Goal: Task Accomplishment & Management: Complete application form

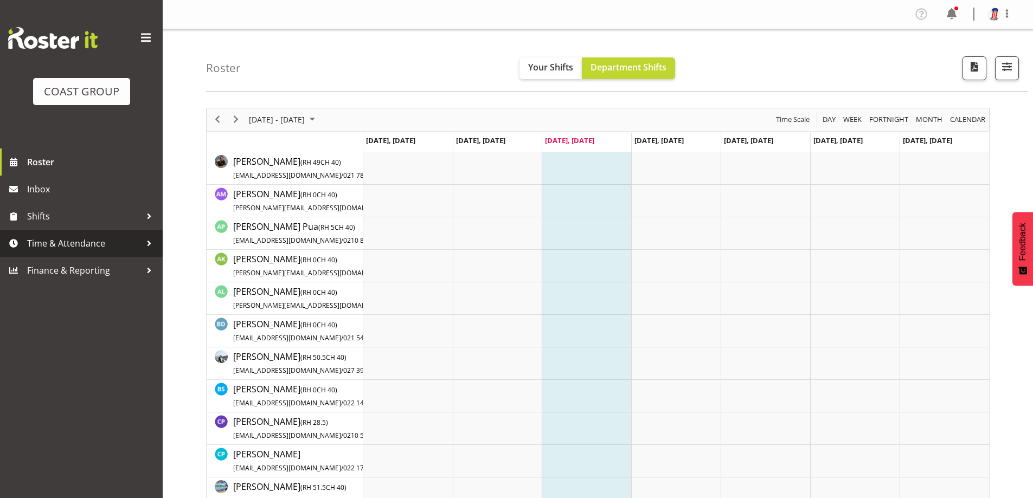
click at [92, 248] on span "Time & Attendance" at bounding box center [84, 243] width 114 height 16
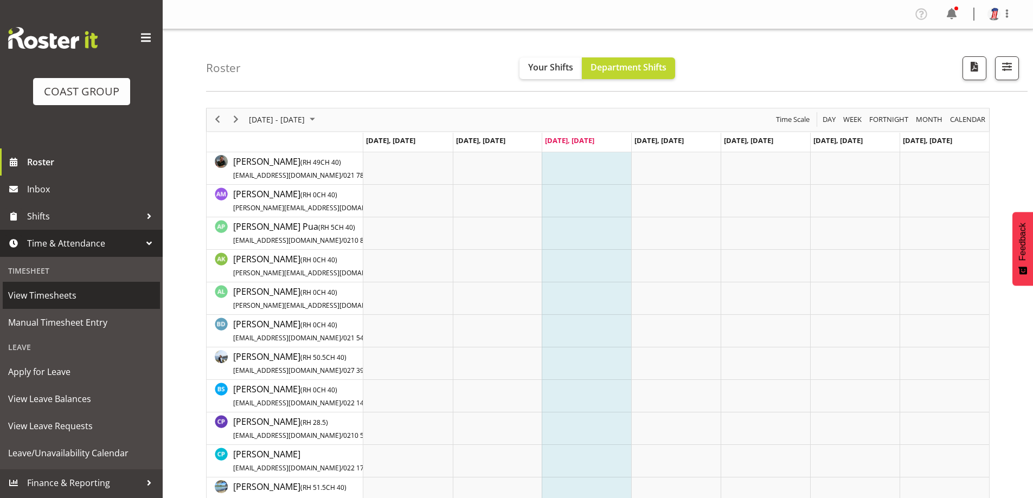
click at [82, 299] on span "View Timesheets" at bounding box center [81, 295] width 146 height 16
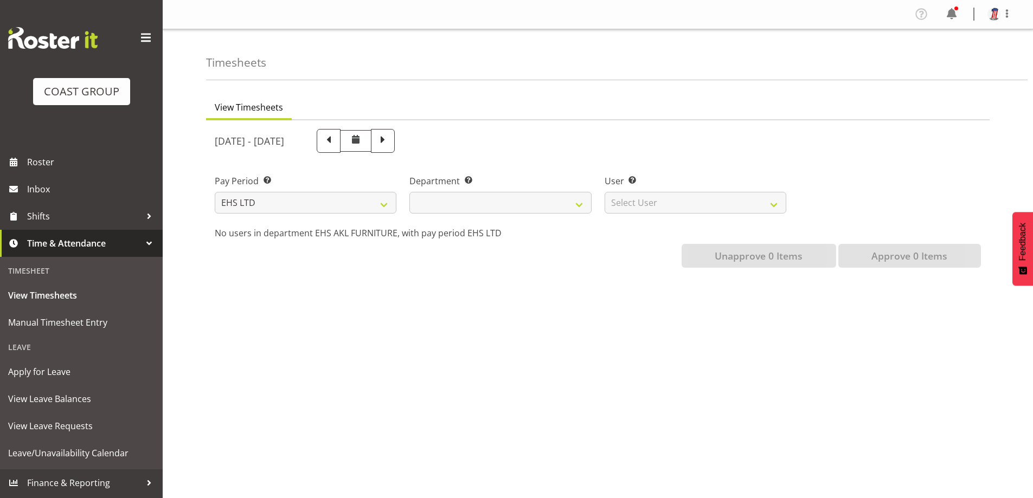
select select
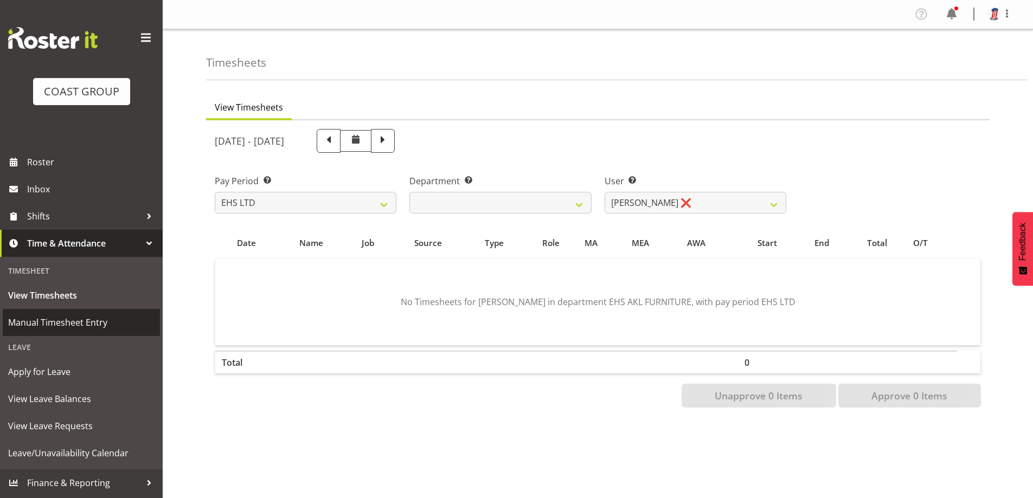
click at [50, 319] on span "Manual Timesheet Entry" at bounding box center [81, 322] width 146 height 16
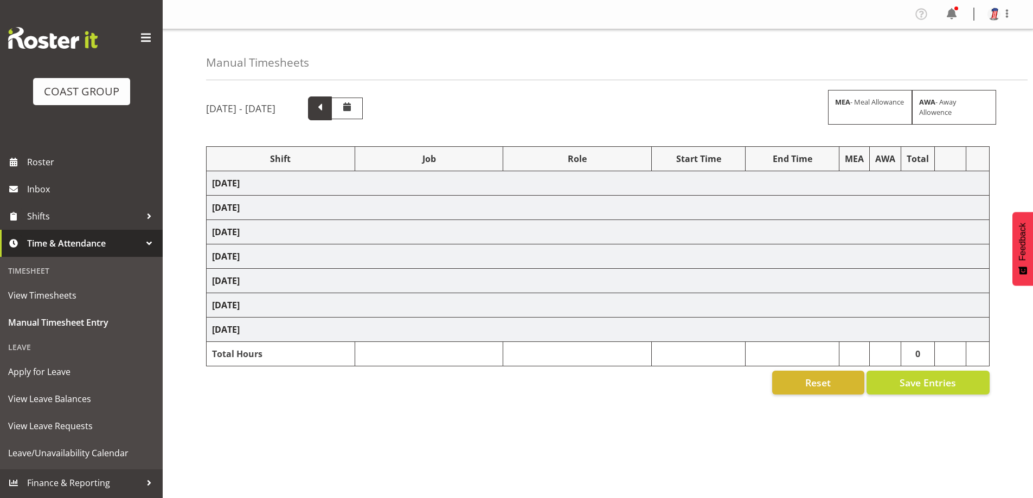
click at [327, 108] on span at bounding box center [320, 107] width 14 height 14
select select "38155"
select select "69"
select select "16"
select select "38155"
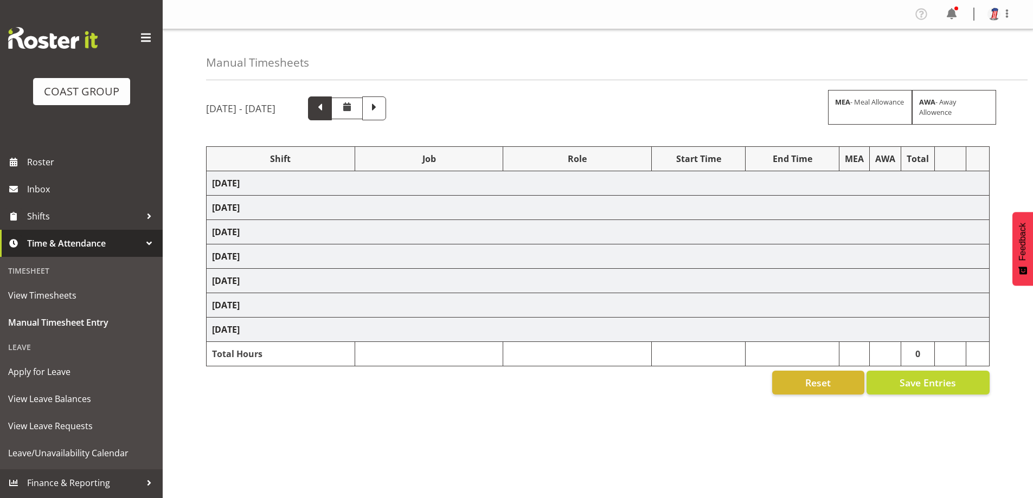
select select "69"
select select "38155"
select select "69"
select select "38155"
select select "69"
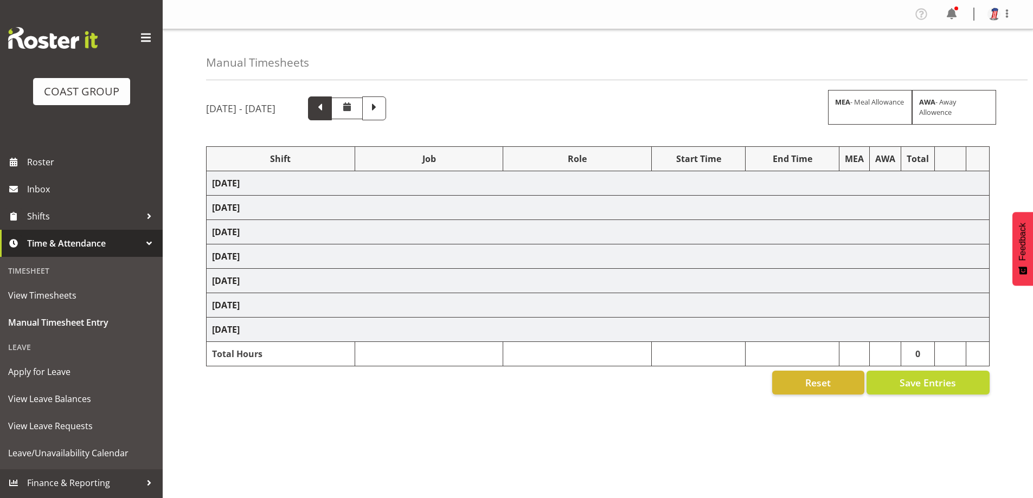
select select "38155"
select select "69"
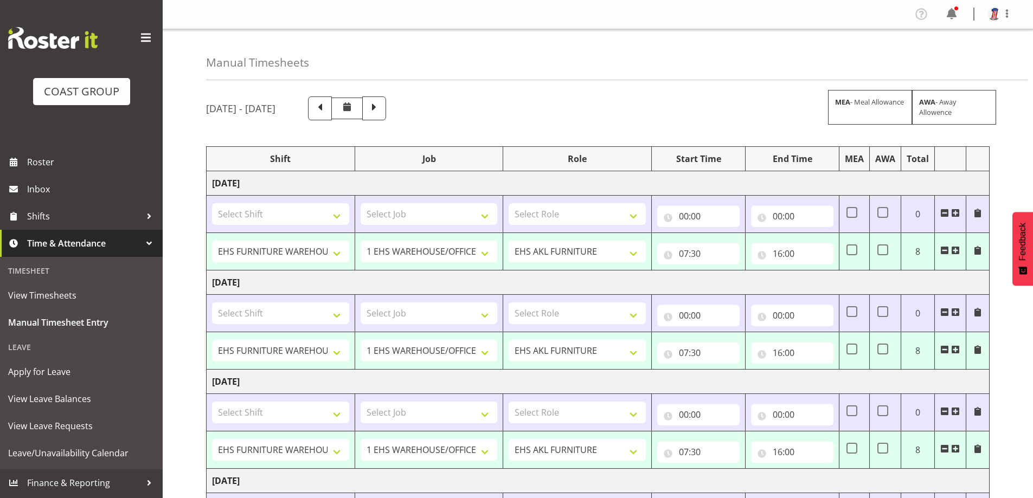
click at [846, 247] on td at bounding box center [854, 251] width 30 height 37
click at [848, 248] on span at bounding box center [851, 249] width 11 height 11
click at [848, 248] on input "checkbox" at bounding box center [849, 250] width 7 height 7
checkbox input "true"
click at [785, 256] on input "16:00" at bounding box center [792, 254] width 82 height 22
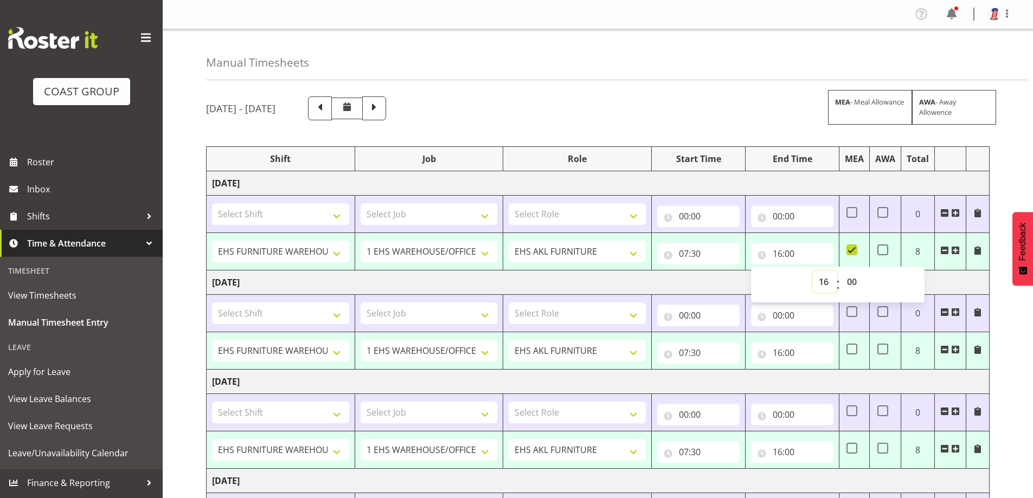
click at [825, 282] on select "00 01 02 03 04 05 06 07 08 09 10 11 12 13 14 15 16 17 18 19 20 21 22 23" at bounding box center [825, 282] width 24 height 22
select select "19"
click at [813, 271] on select "00 01 02 03 04 05 06 07 08 09 10 11 12 13 14 15 16 17 18 19 20 21 22 23" at bounding box center [825, 282] width 24 height 22
type input "19:00"
click at [850, 283] on select "00 01 02 03 04 05 06 07 08 09 10 11 12 13 14 15 16 17 18 19 20 21 22 23 24 25 2…" at bounding box center [853, 282] width 24 height 22
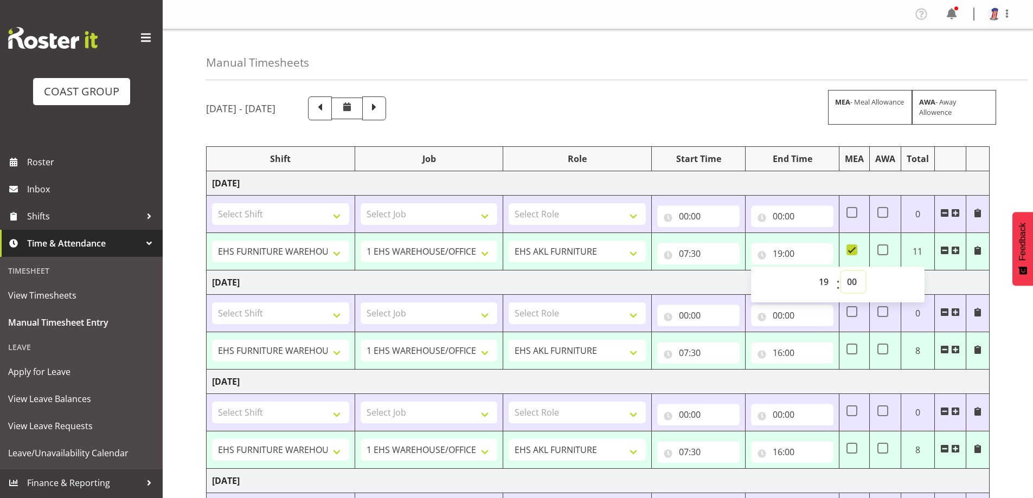
select select "30"
click at [841, 271] on select "00 01 02 03 04 05 06 07 08 09 10 11 12 13 14 15 16 17 18 19 20 21 22 23 24 25 2…" at bounding box center [853, 282] width 24 height 22
type input "19:30"
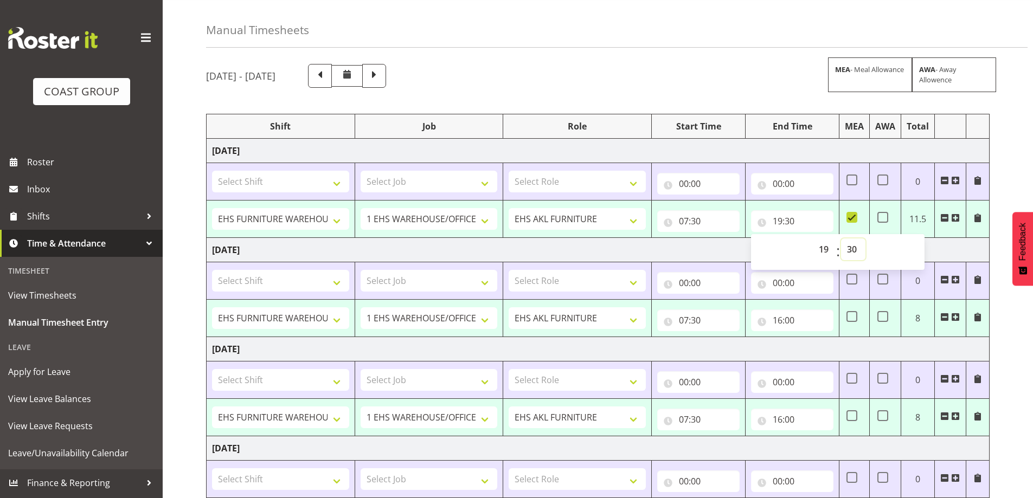
scroll to position [108, 0]
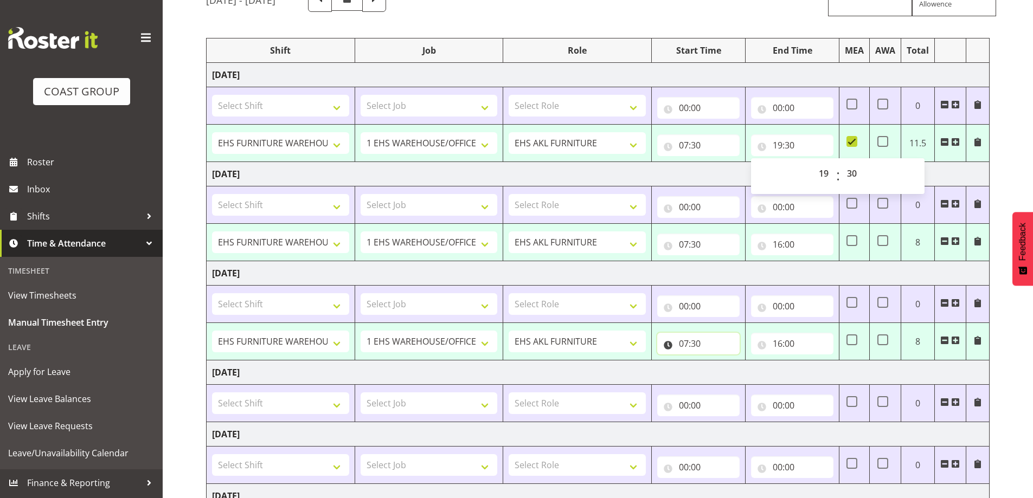
click at [698, 346] on input "07:30" at bounding box center [698, 344] width 82 height 22
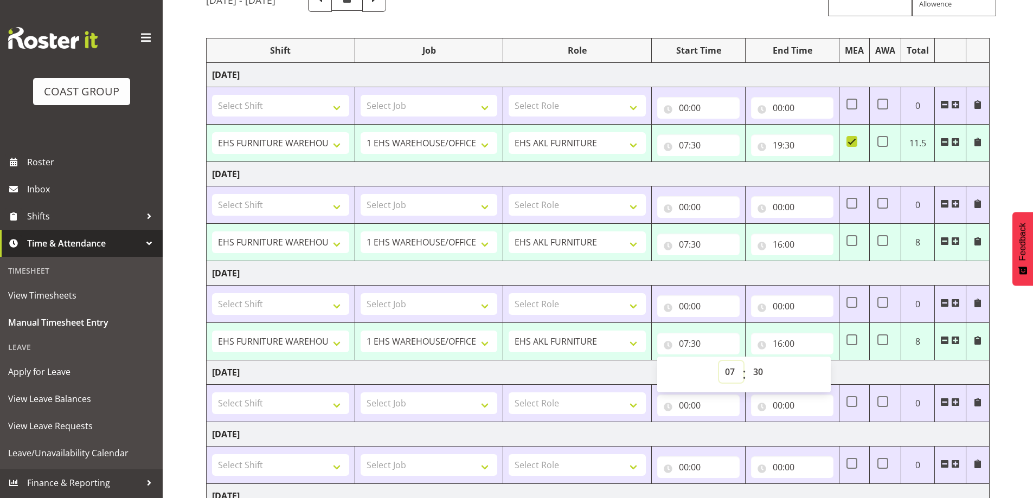
drag, startPoint x: 733, startPoint y: 376, endPoint x: 730, endPoint y: 363, distance: 13.6
click at [733, 376] on select "00 01 02 03 04 05 06 07 08 09 10 11 12 13 14 15 16 17 18 19 20 21 22 23" at bounding box center [731, 372] width 24 height 22
select select "0"
click at [719, 361] on select "00 01 02 03 04 05 06 07 08 09 10 11 12 13 14 15 16 17 18 19 20 21 22 23" at bounding box center [731, 372] width 24 height 22
type input "00:30"
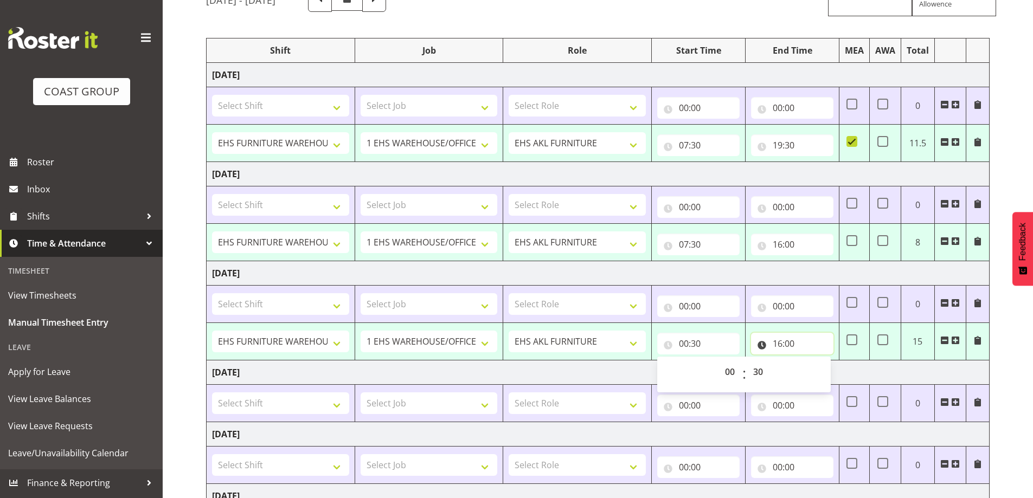
click at [783, 341] on input "16:00" at bounding box center [792, 344] width 82 height 22
click at [823, 381] on select "00 01 02 03 04 05 06 07 08 09 10 11 12 13 14 15 16 17 18 19 20 21 22 23" at bounding box center [825, 372] width 24 height 22
select select "0"
click at [813, 361] on select "00 01 02 03 04 05 06 07 08 09 10 11 12 13 14 15 16 17 18 19 20 21 22 23" at bounding box center [825, 372] width 24 height 22
type input "00:00"
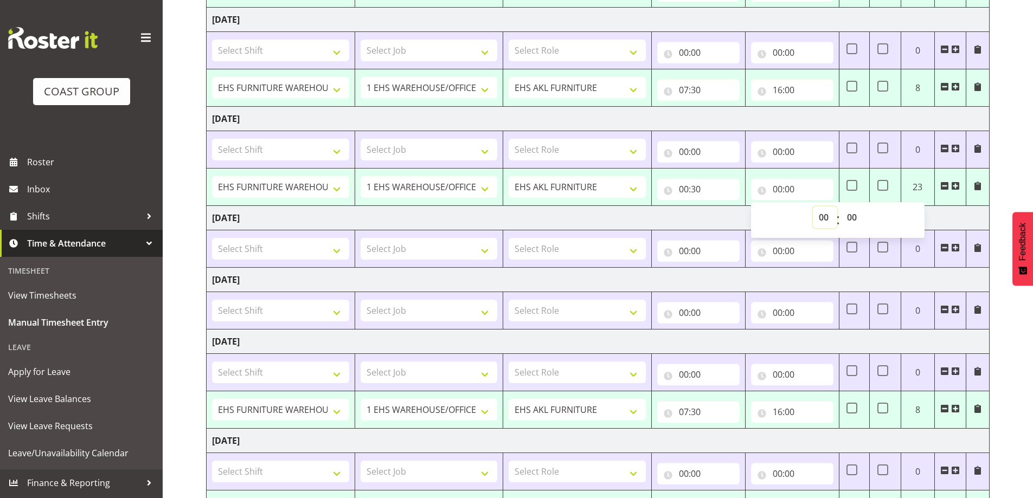
scroll to position [325, 0]
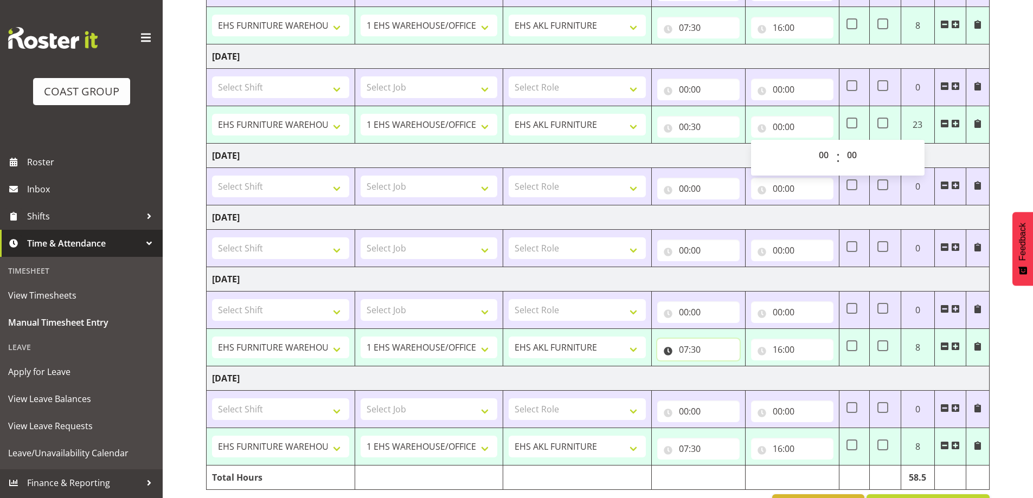
click at [688, 349] on input "07:30" at bounding box center [698, 350] width 82 height 22
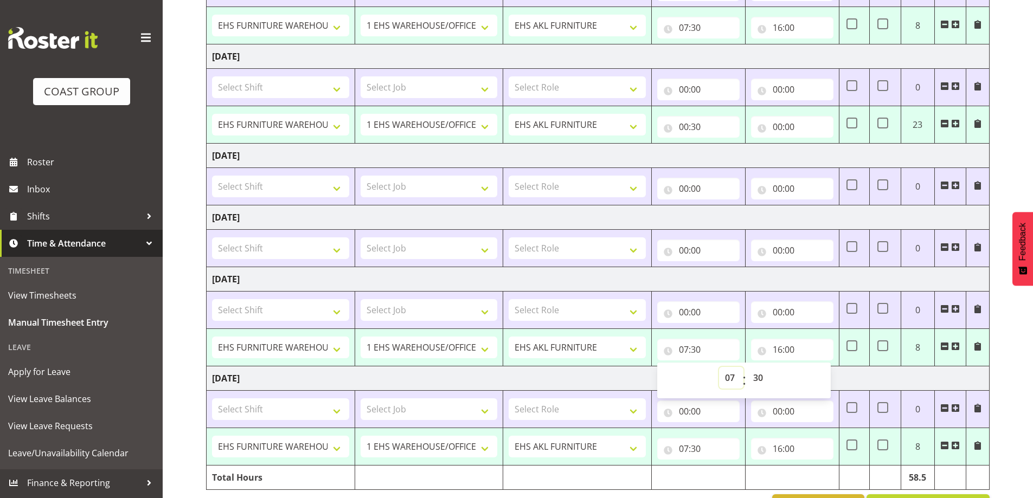
click at [725, 374] on select "00 01 02 03 04 05 06 07 08 09 10 11 12 13 14 15 16 17 18 19 20 21 22 23" at bounding box center [731, 378] width 24 height 22
select select "0"
click at [719, 367] on select "00 01 02 03 04 05 06 07 08 09 10 11 12 13 14 15 16 17 18 19 20 21 22 23" at bounding box center [731, 378] width 24 height 22
type input "00:30"
click at [789, 351] on input "16:00" at bounding box center [792, 350] width 82 height 22
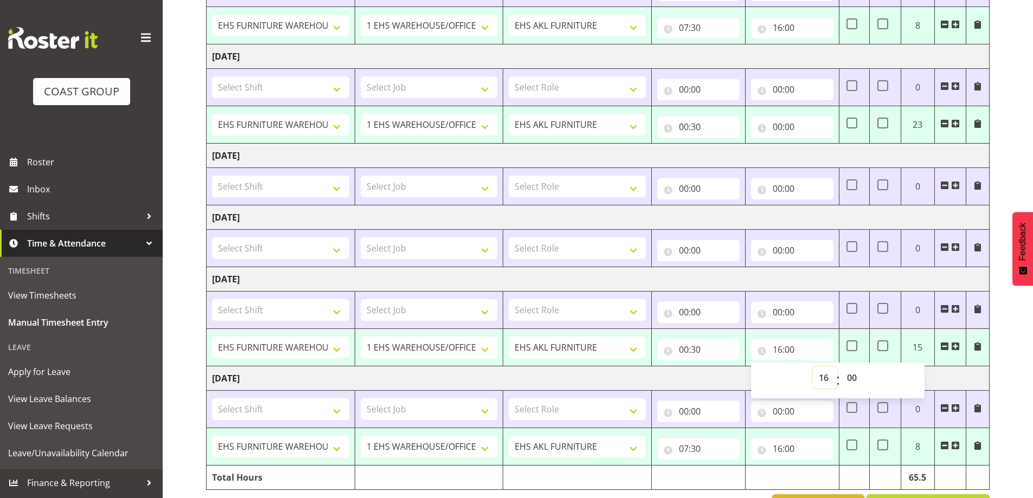
click at [820, 379] on select "00 01 02 03 04 05 06 07 08 09 10 11 12 13 14 15 16 17 18 19 20 21 22 23" at bounding box center [825, 378] width 24 height 22
select select "0"
click at [813, 367] on select "00 01 02 03 04 05 06 07 08 09 10 11 12 13 14 15 16 17 18 19 20 21 22 23" at bounding box center [825, 378] width 24 height 22
type input "00:00"
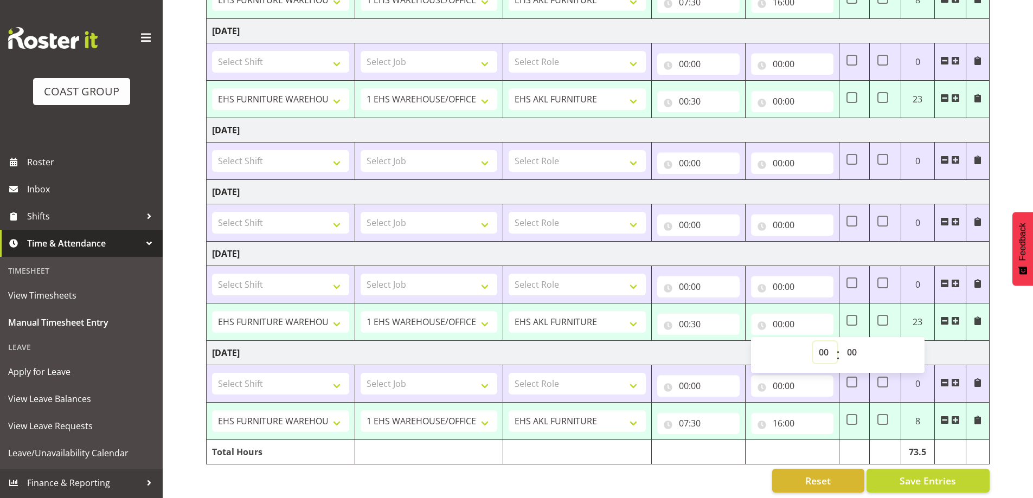
scroll to position [362, 0]
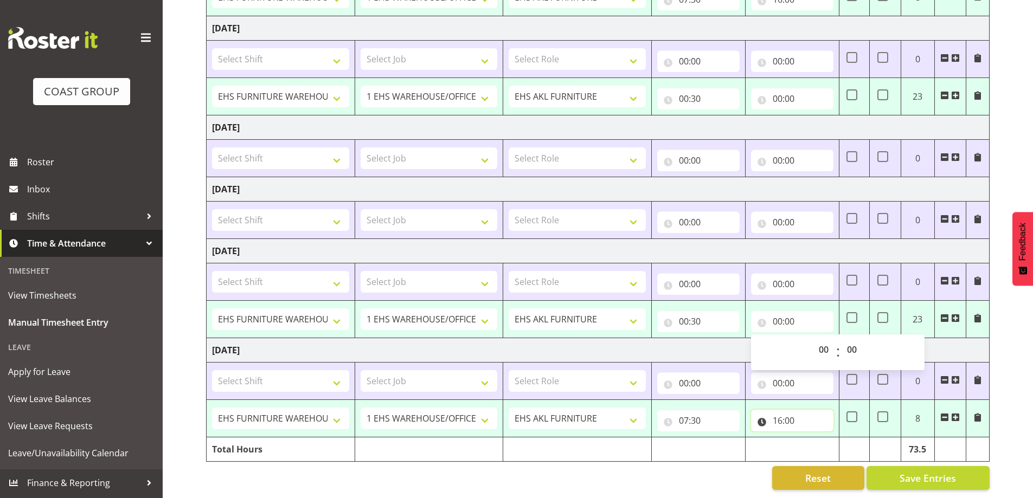
click at [780, 412] on input "16:00" at bounding box center [792, 421] width 82 height 22
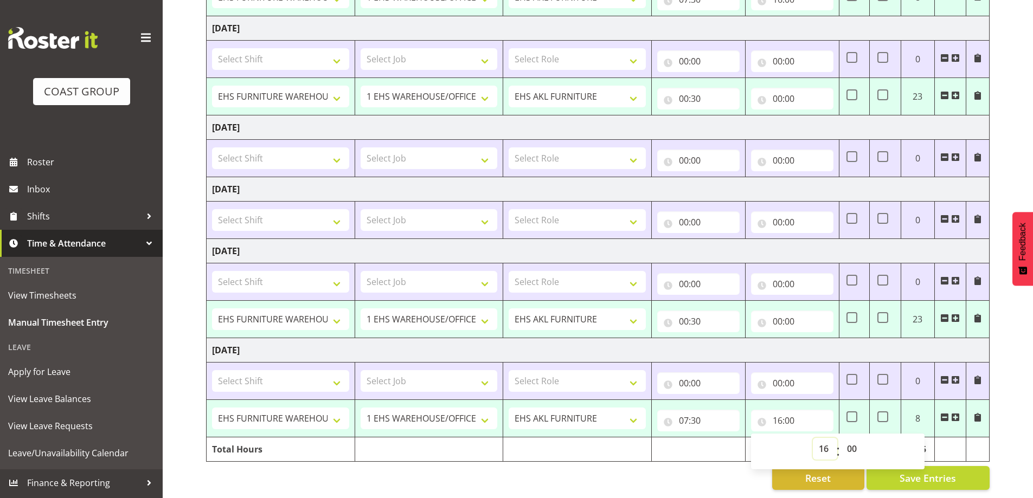
click at [823, 438] on select "00 01 02 03 04 05 06 07 08 09 10 11 12 13 14 15 16 17 18 19 20 21 22 23" at bounding box center [825, 449] width 24 height 22
select select "17"
click at [813, 438] on select "00 01 02 03 04 05 06 07 08 09 10 11 12 13 14 15 16 17 18 19 20 21 22 23" at bounding box center [825, 449] width 24 height 22
type input "17:00"
click at [700, 474] on div "Reset Save Entries" at bounding box center [597, 478] width 783 height 24
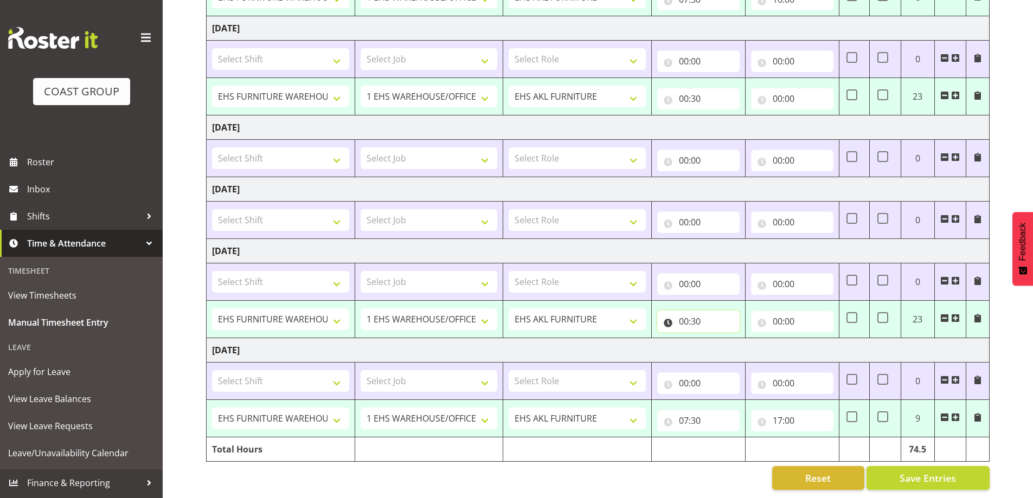
click at [687, 314] on input "00:30" at bounding box center [698, 322] width 82 height 22
click at [758, 339] on select "00 01 02 03 04 05 06 07 08 09 10 11 12 13 14 15 16 17 18 19 20 21 22 23 24 25 2…" at bounding box center [759, 350] width 24 height 22
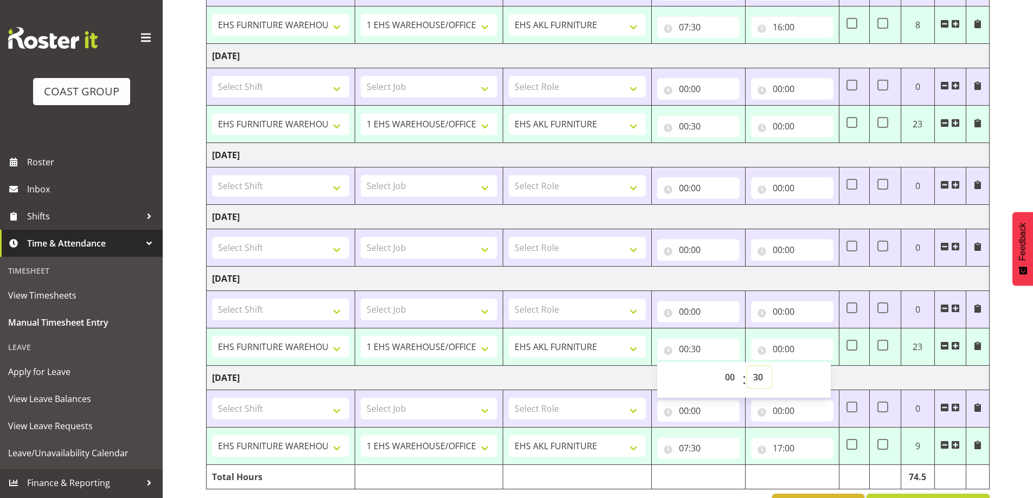
scroll to position [307, 0]
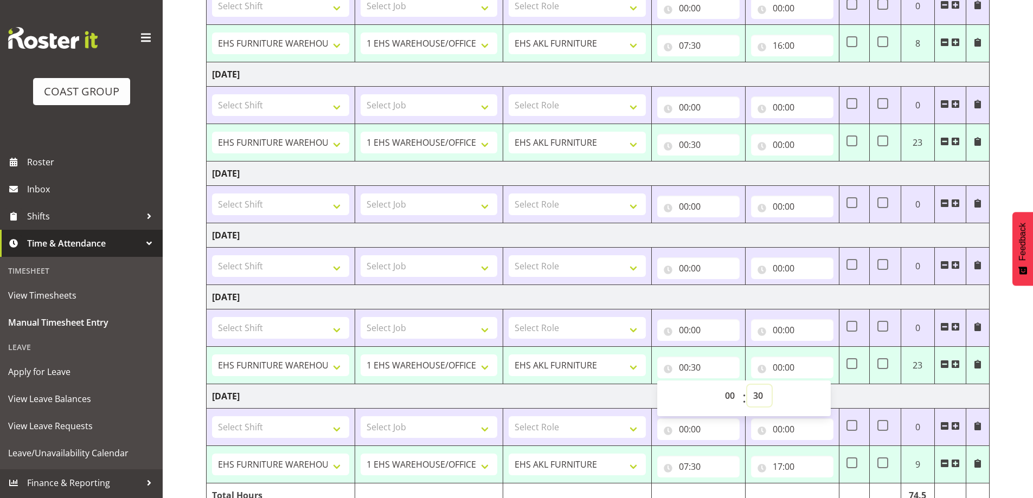
click at [756, 391] on select "00 01 02 03 04 05 06 07 08 09 10 11 12 13 14 15 16 17 18 19 20 21 22 23 24 25 2…" at bounding box center [759, 396] width 24 height 22
select select "0"
click at [747, 385] on select "00 01 02 03 04 05 06 07 08 09 10 11 12 13 14 15 16 17 18 19 20 21 22 23 24 25 2…" at bounding box center [759, 396] width 24 height 22
type input "00:00"
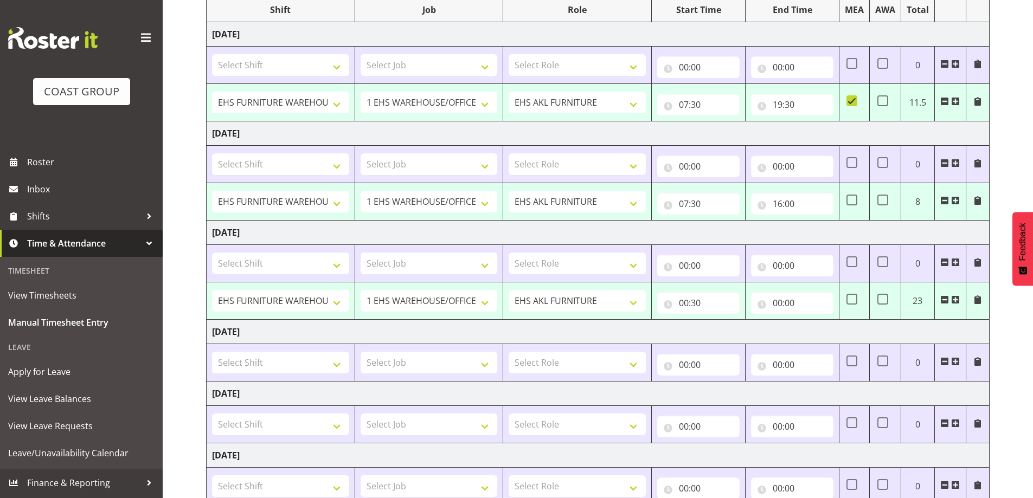
scroll to position [145, 0]
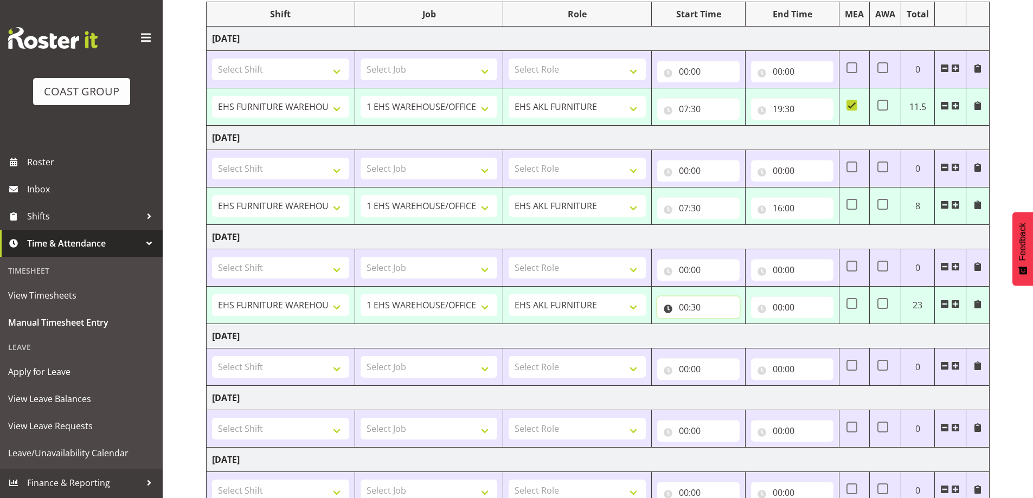
click at [693, 311] on input "00:30" at bounding box center [698, 307] width 82 height 22
click at [757, 337] on select "00 01 02 03 04 05 06 07 08 09 10 11 12 13 14 15 16 17 18 19 20 21 22 23 24 25 2…" at bounding box center [759, 336] width 24 height 22
select select "0"
click at [747, 325] on select "00 01 02 03 04 05 06 07 08 09 10 11 12 13 14 15 16 17 18 19 20 21 22 23 24 25 2…" at bounding box center [759, 336] width 24 height 22
type input "00:00"
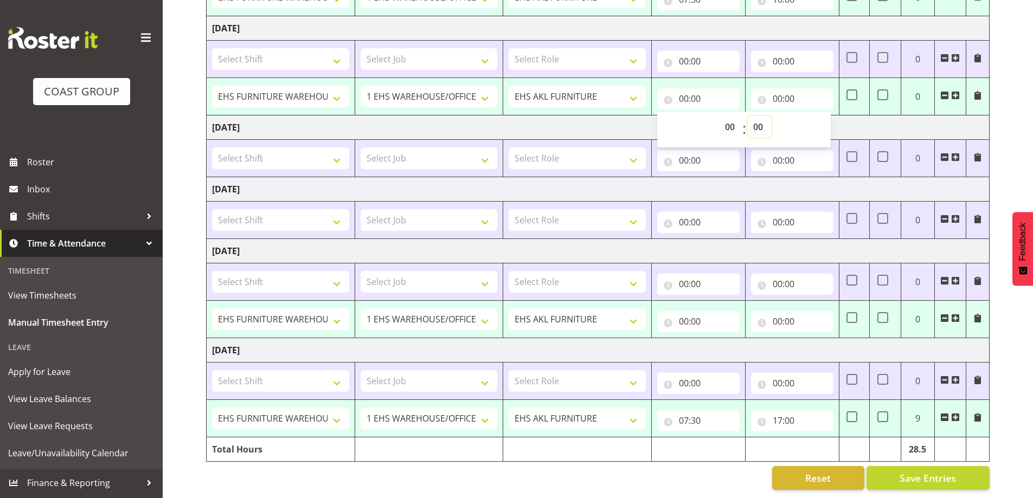
scroll to position [362, 0]
click at [950, 471] on span "Save Entries" at bounding box center [927, 478] width 56 height 14
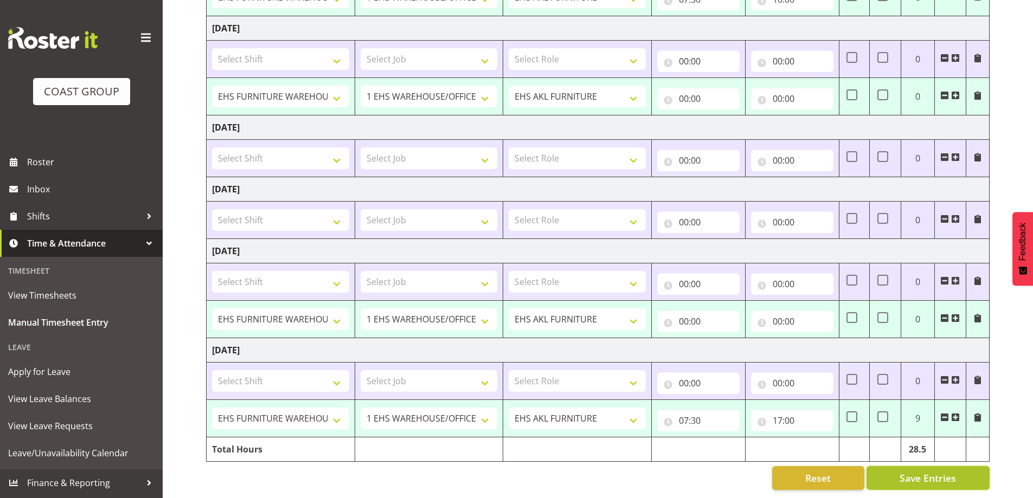
select select "38155"
select select "69"
type input "07:30"
type input "19:30"
checkbox input "true"
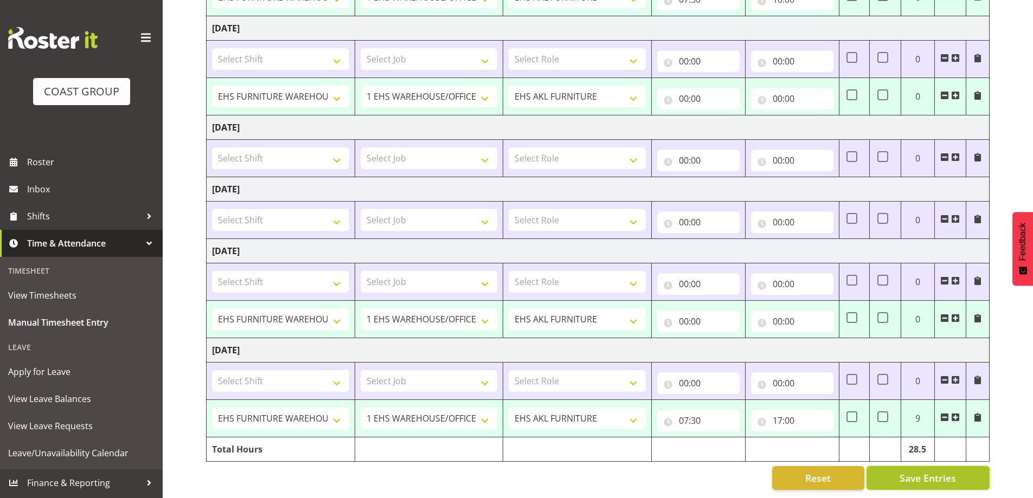
select select "38155"
select select "69"
type input "07:30"
type input "16:00"
type input "07:30"
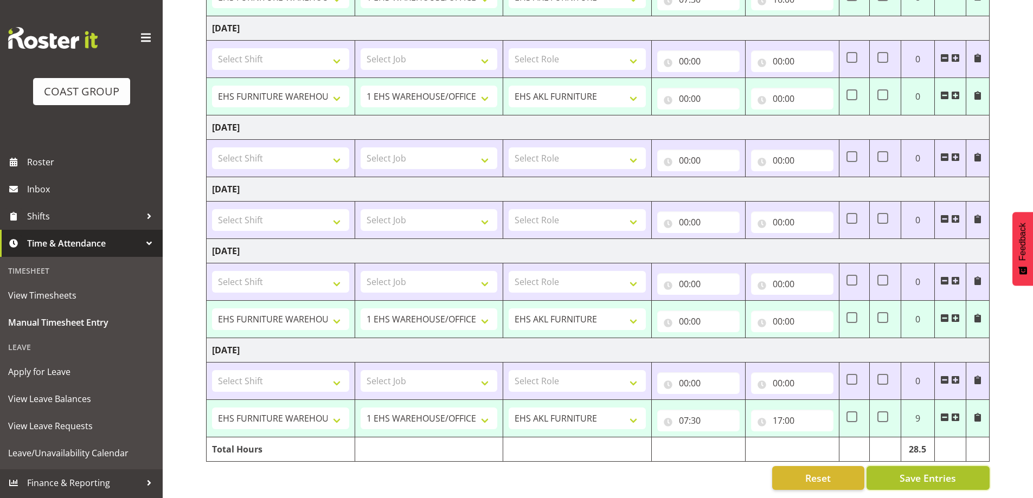
type input "16:00"
type input "07:30"
type input "16:00"
select select "38155"
select select "69"
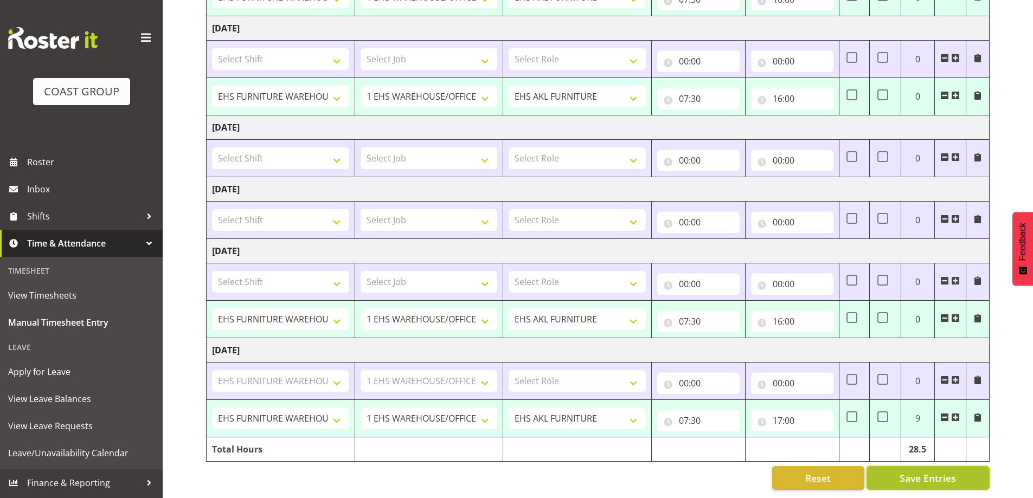
type input "07:30"
type input "17:00"
select select "38155"
select select "69"
select select "38155"
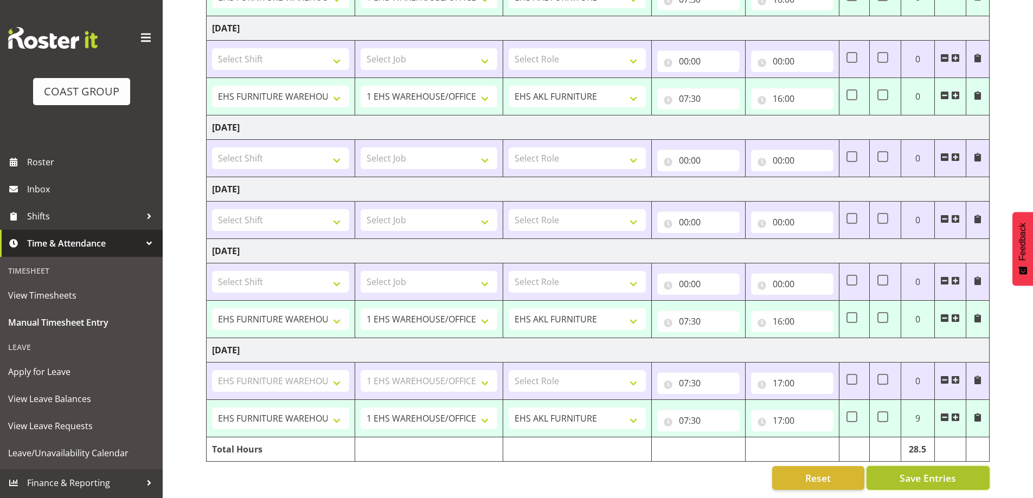
select select "69"
select select "38155"
select select "69"
select select "38155"
select select "69"
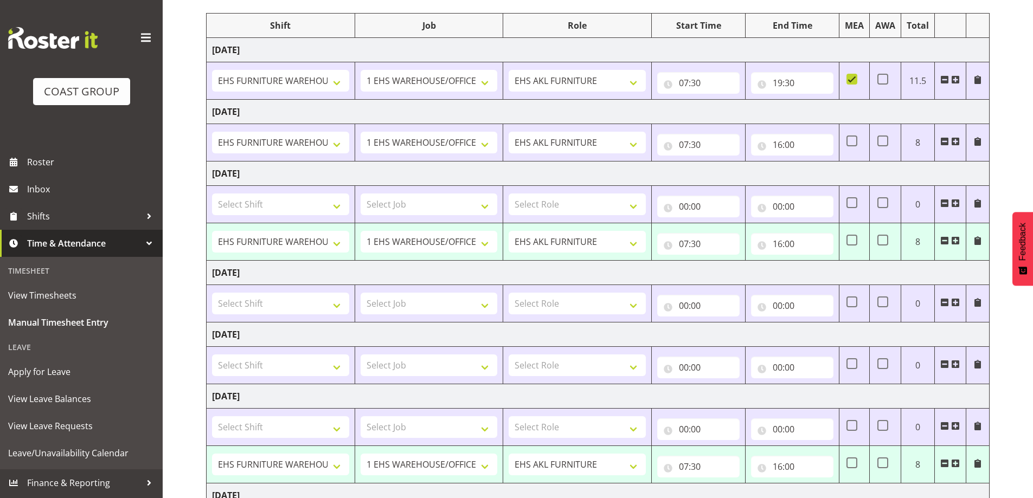
scroll to position [249, 0]
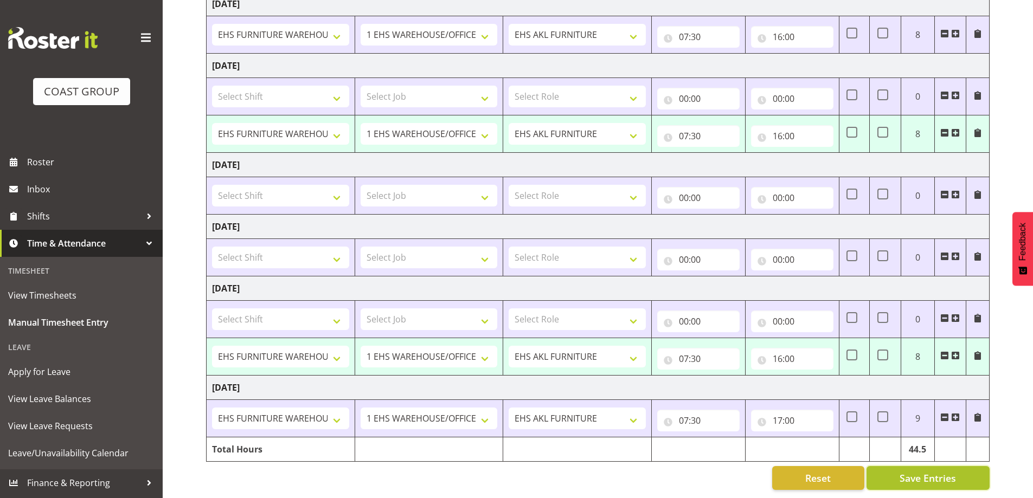
click at [919, 474] on span "Save Entries" at bounding box center [927, 478] width 56 height 14
select select "38155"
select select "69"
type input "07:30"
type input "16:00"
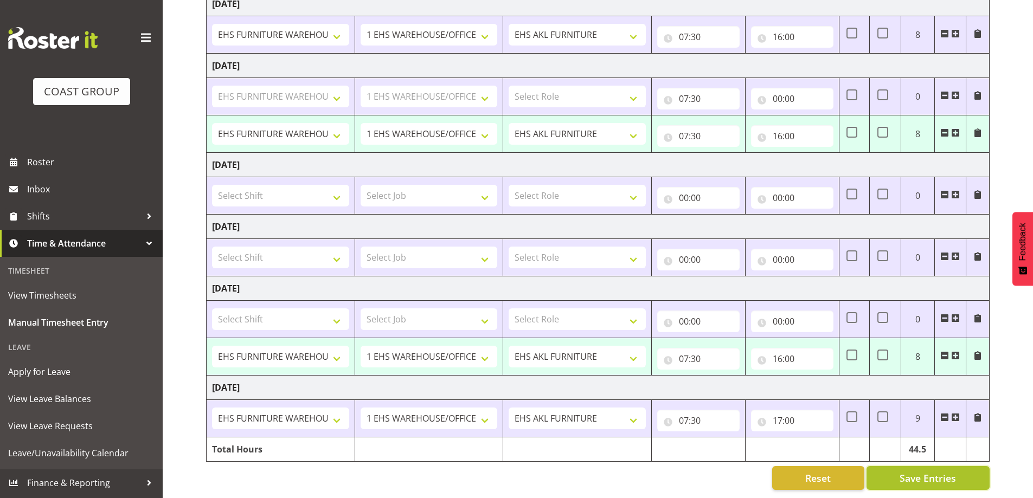
select select "38155"
select select "69"
type input "07:30"
type input "16:00"
select select "38155"
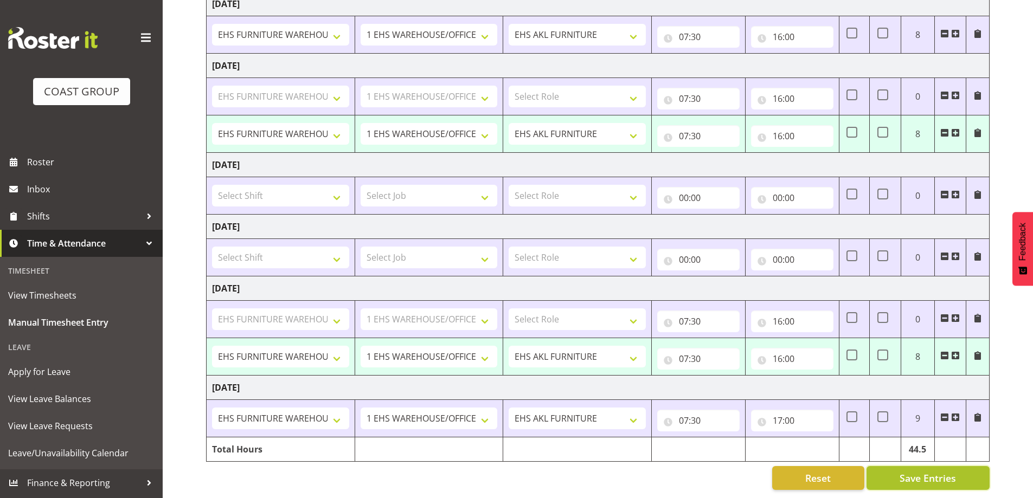
select select "69"
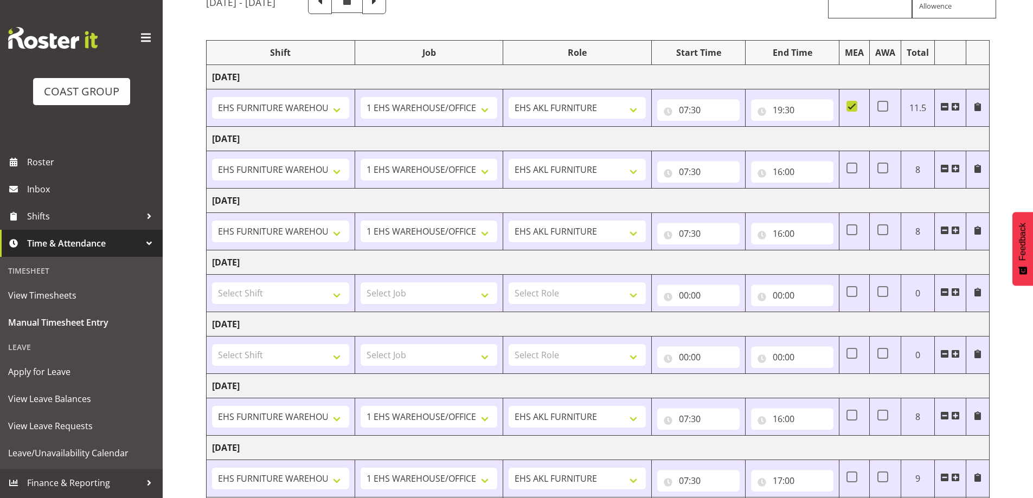
scroll to position [163, 0]
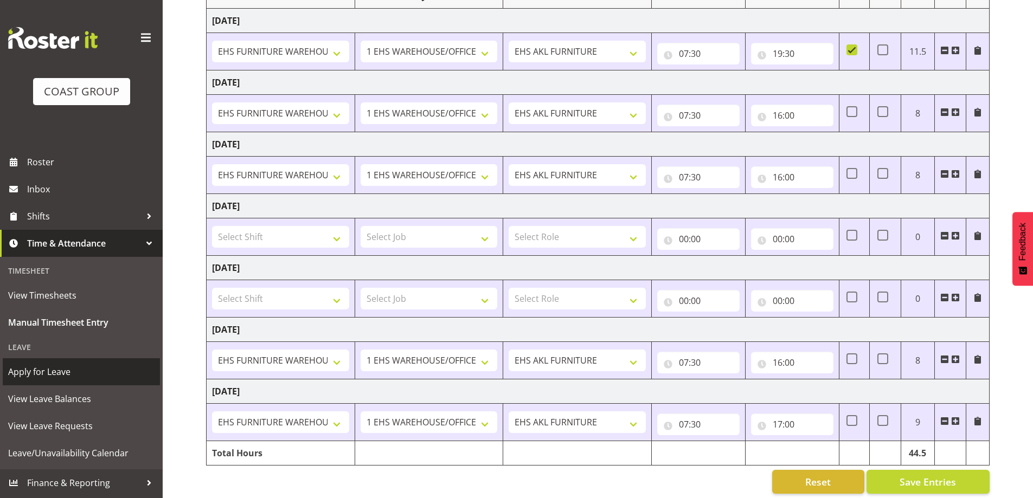
click at [89, 375] on span "Apply for Leave" at bounding box center [81, 372] width 146 height 16
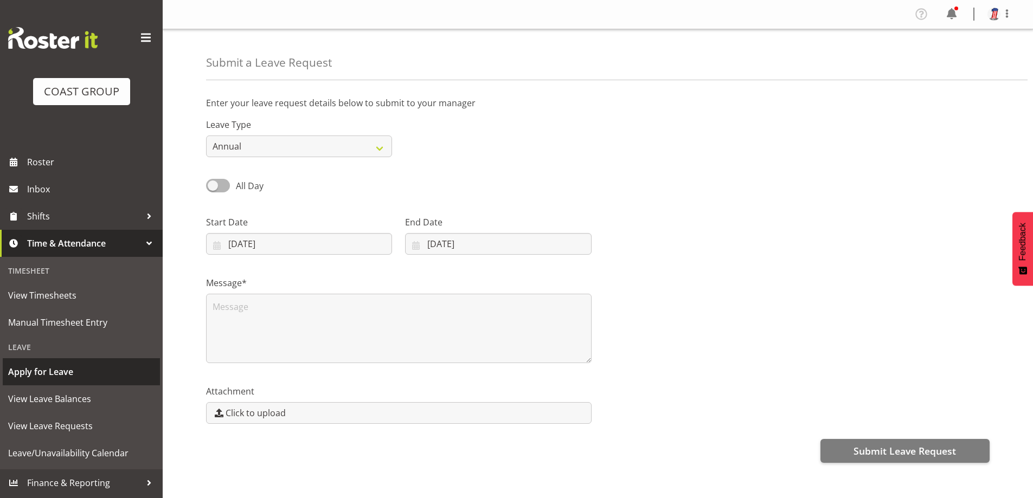
select select "7"
select select "2025"
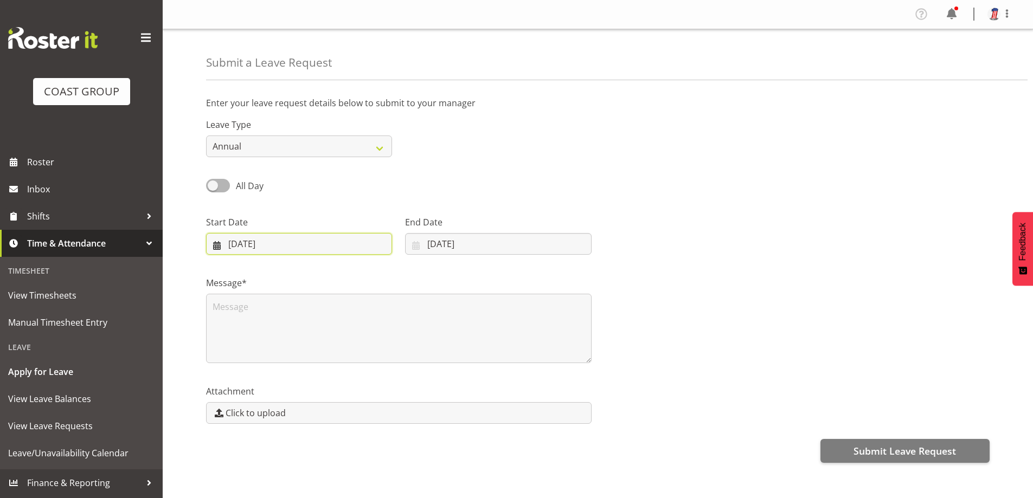
click at [262, 244] on input "20/08/2025" at bounding box center [299, 244] width 186 height 22
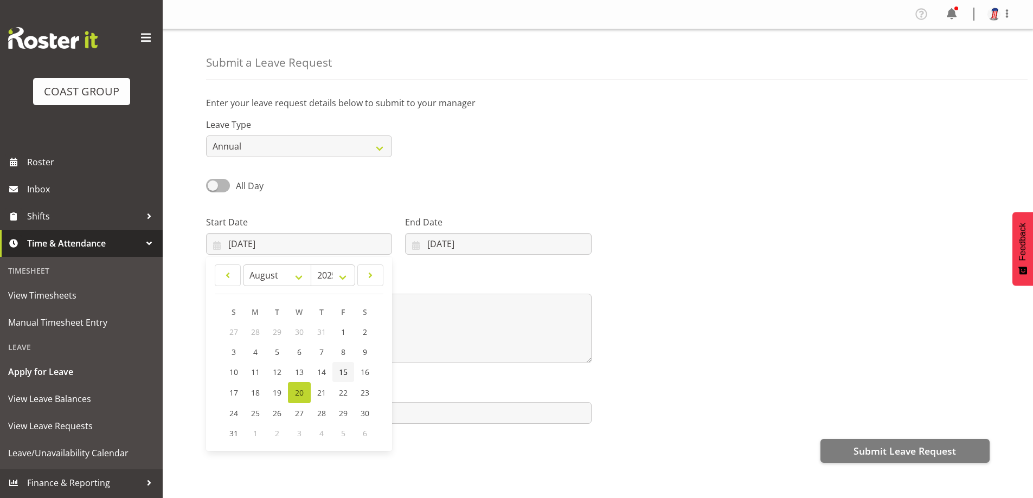
click at [347, 372] on link "15" at bounding box center [343, 372] width 22 height 20
type input "15/08/2025"
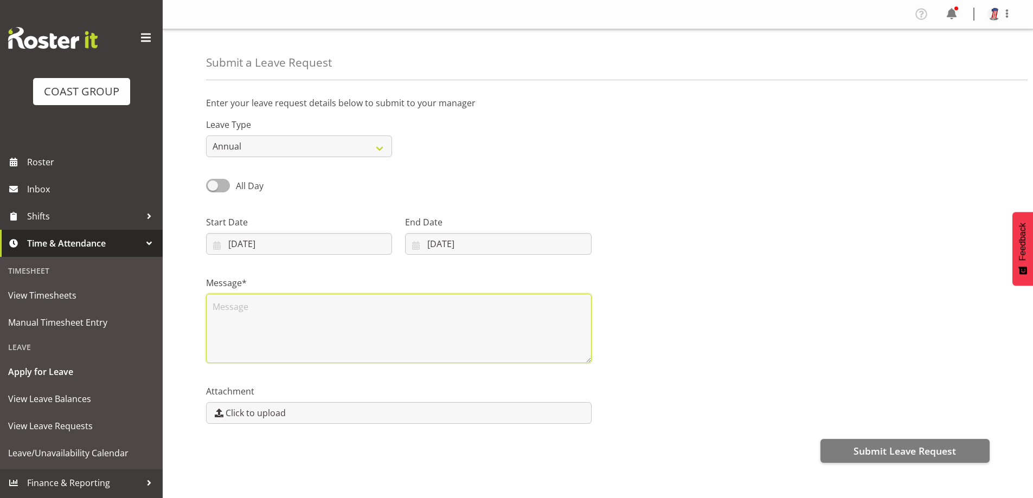
click at [314, 335] on textarea at bounding box center [398, 328] width 385 height 69
type textarea "sick."
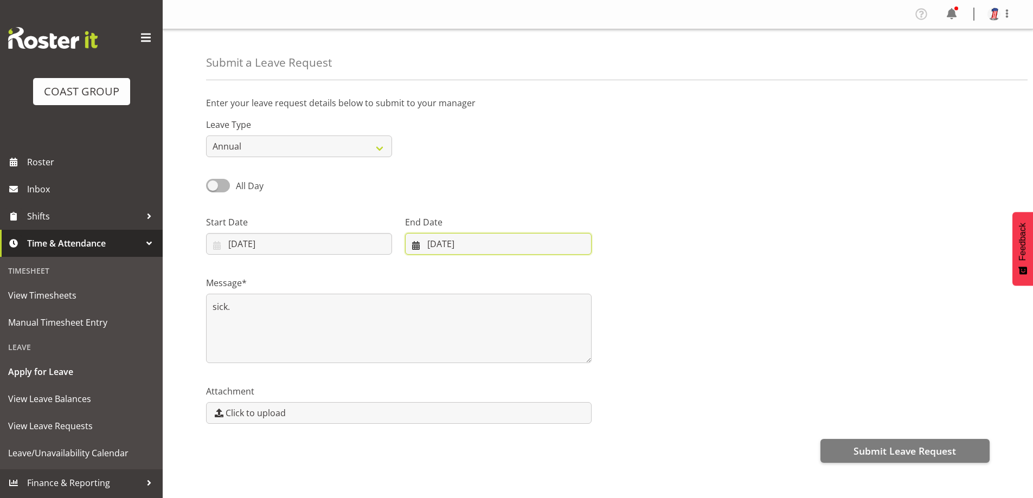
click at [459, 242] on input "20/08/2025" at bounding box center [498, 244] width 186 height 22
click at [538, 374] on span "15" at bounding box center [535, 372] width 9 height 10
type input "15/08/2025"
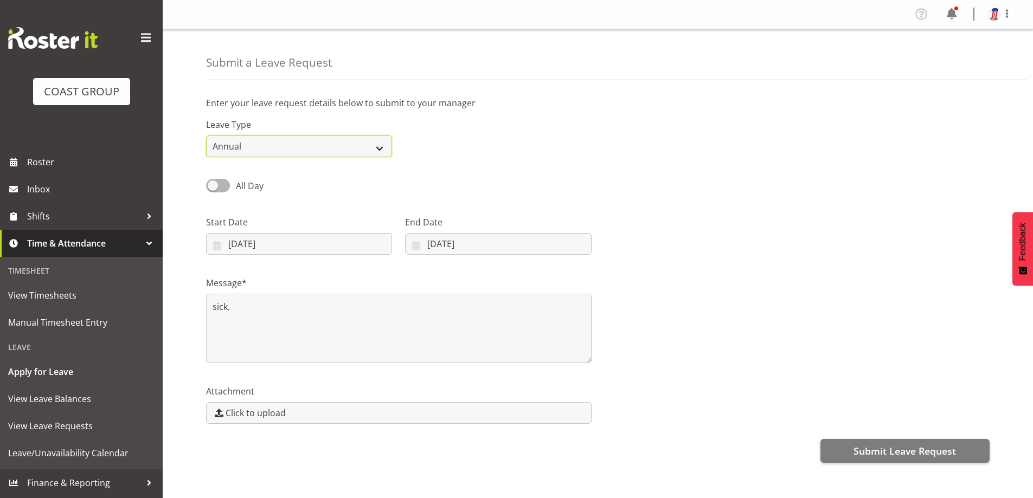
click at [381, 147] on select "Annual Sick Leave Without Pay Bereavement Domestic Violence Parental Jury Servi…" at bounding box center [299, 147] width 186 height 22
select select "Sick"
click at [206, 136] on select "Annual Sick Leave Without Pay Bereavement Domestic Violence Parental Jury Servi…" at bounding box center [299, 147] width 186 height 22
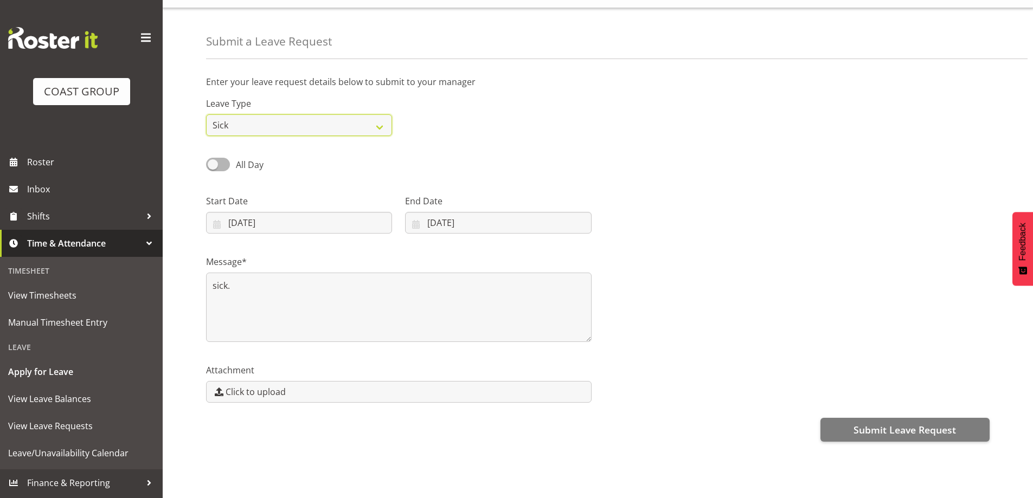
scroll to position [32, 0]
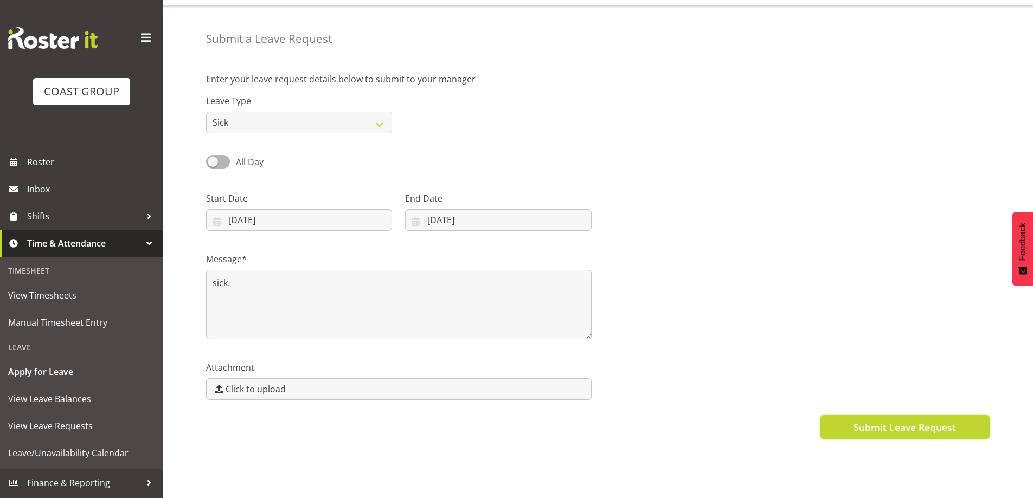
click at [880, 420] on span "Submit Leave Request" at bounding box center [904, 427] width 102 height 14
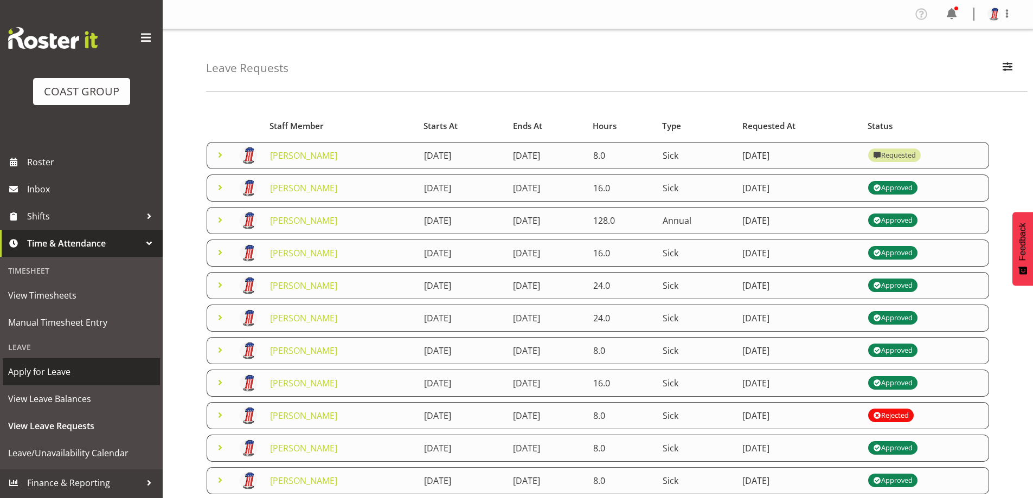
click at [88, 364] on span "Apply for Leave" at bounding box center [81, 372] width 146 height 16
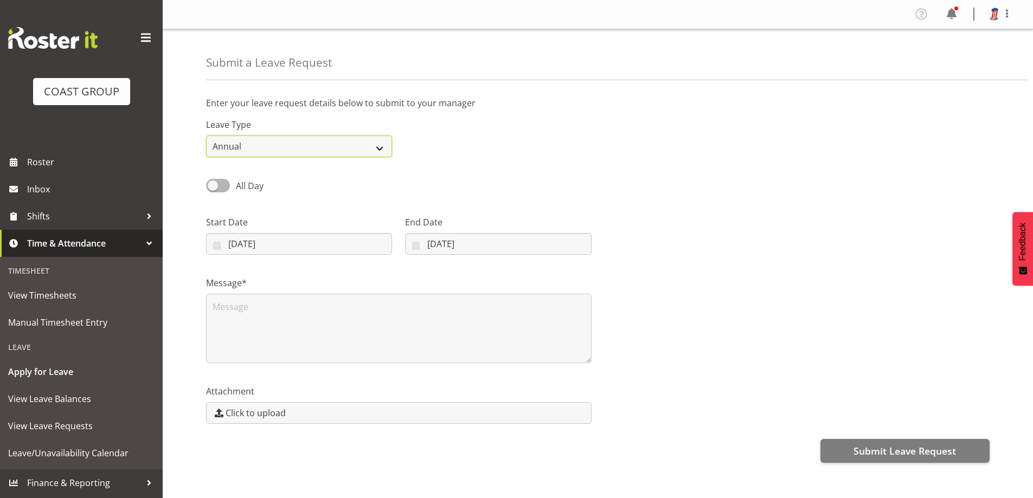
click at [383, 141] on select "Annual Sick Leave Without Pay Bereavement Domestic Violence Parental Jury Servi…" at bounding box center [299, 147] width 186 height 22
select select "Sick"
click at [206, 136] on select "Annual Sick Leave Without Pay Bereavement Domestic Violence Parental Jury Servi…" at bounding box center [299, 147] width 186 height 22
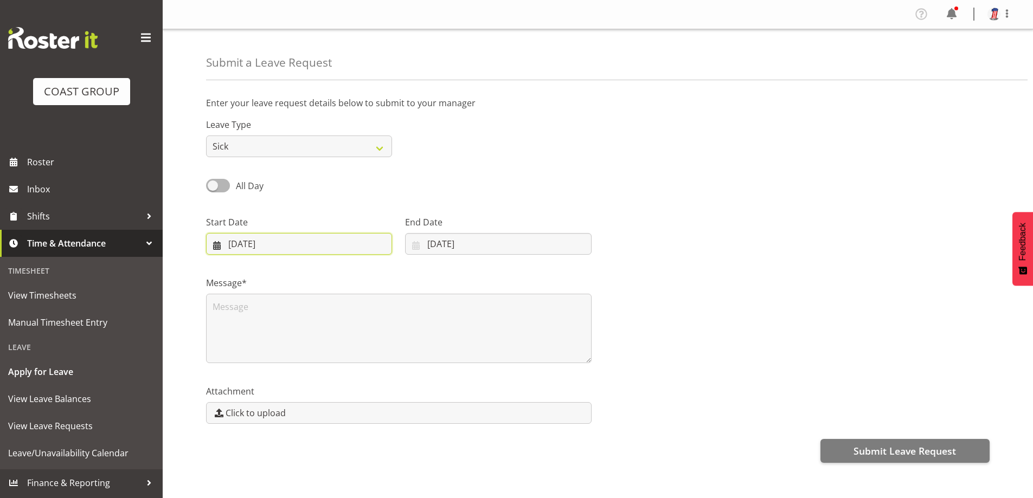
click at [268, 244] on input "20/08/2025" at bounding box center [299, 244] width 186 height 22
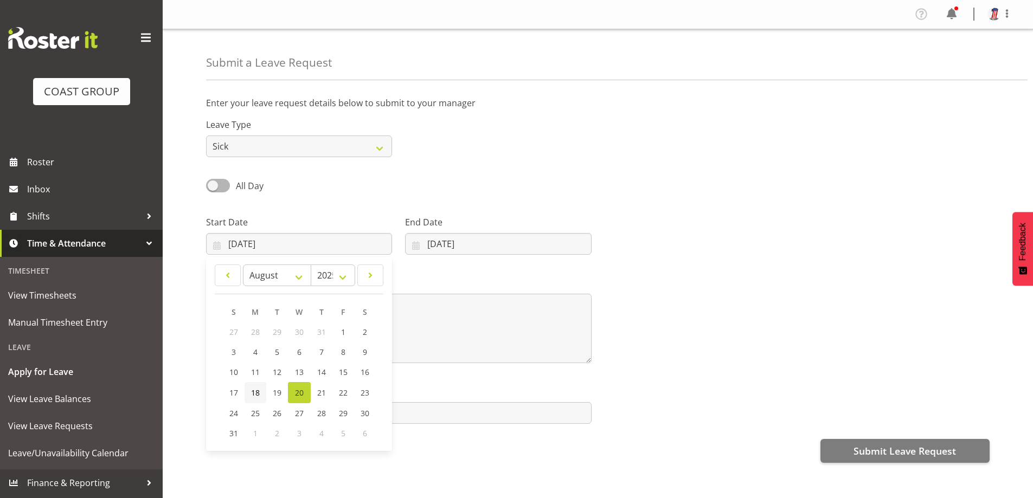
click at [259, 394] on span "18" at bounding box center [255, 393] width 9 height 10
type input "18/08/2025"
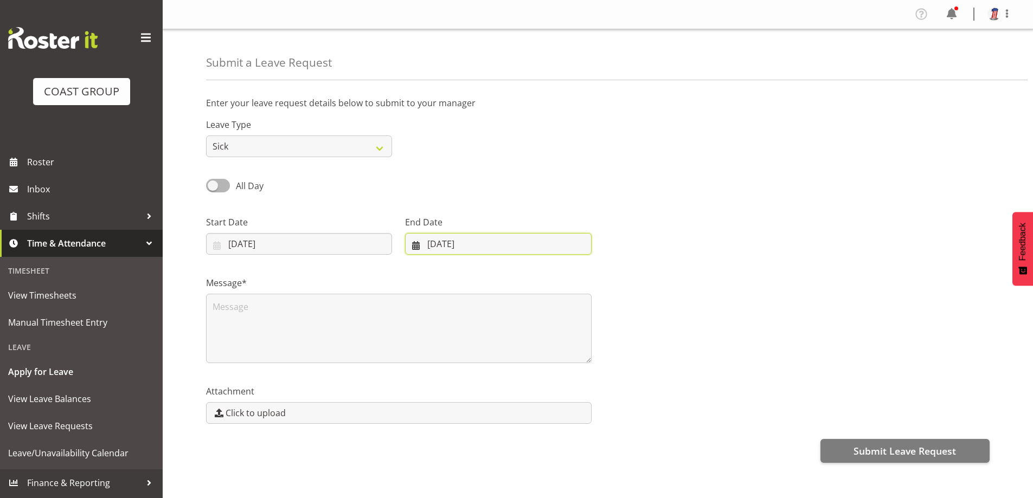
click at [488, 245] on input "20/08/2025" at bounding box center [498, 244] width 186 height 22
click at [445, 392] on span "18" at bounding box center [447, 393] width 9 height 10
type input "18/08/2025"
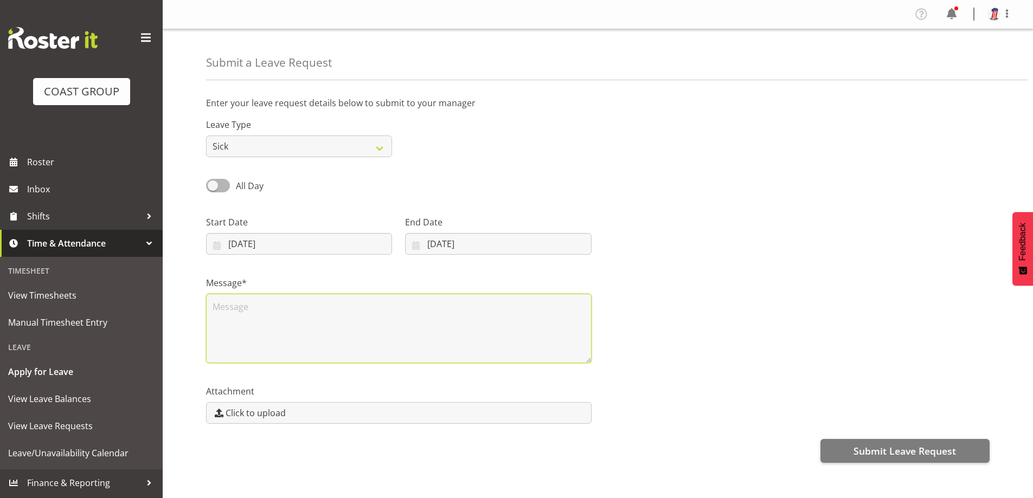
click at [319, 329] on textarea at bounding box center [398, 328] width 385 height 69
type textarea "sick."
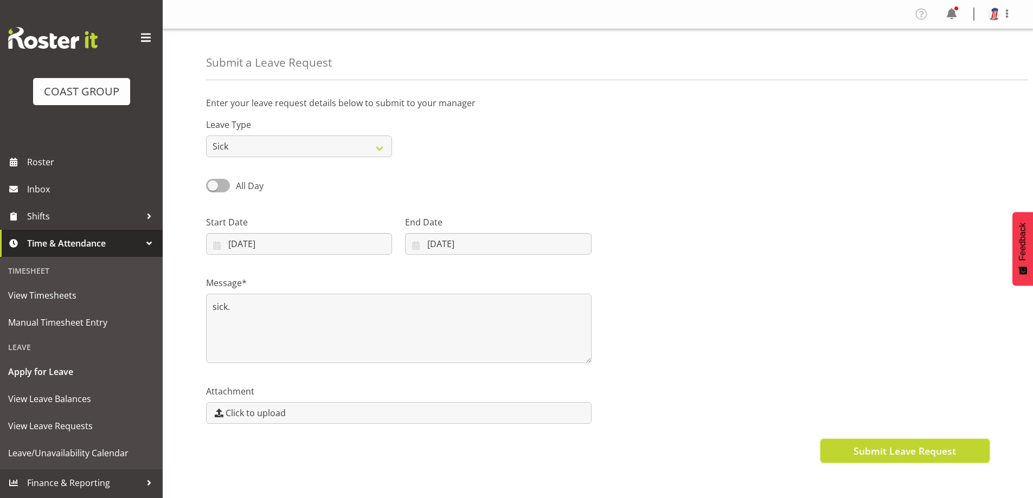
click at [893, 453] on span "Submit Leave Request" at bounding box center [904, 451] width 102 height 14
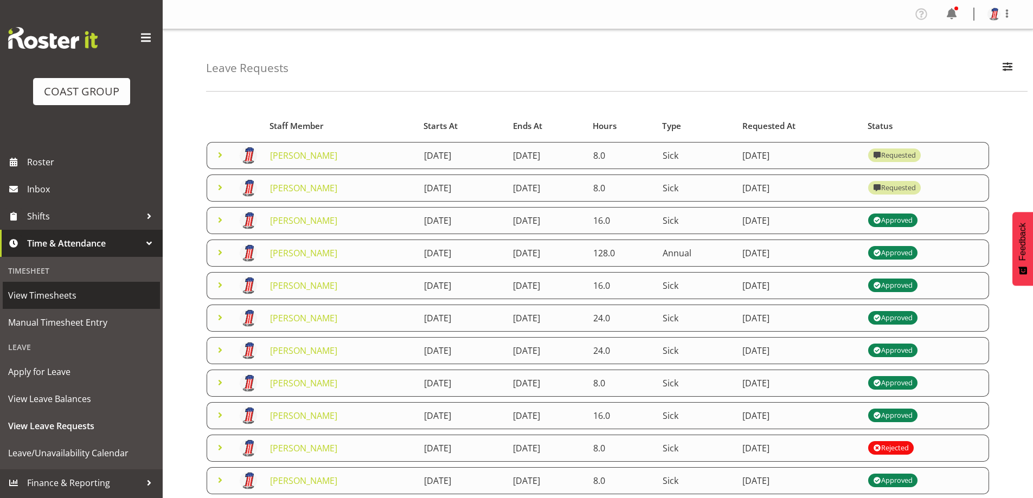
click at [76, 297] on span "View Timesheets" at bounding box center [81, 295] width 146 height 16
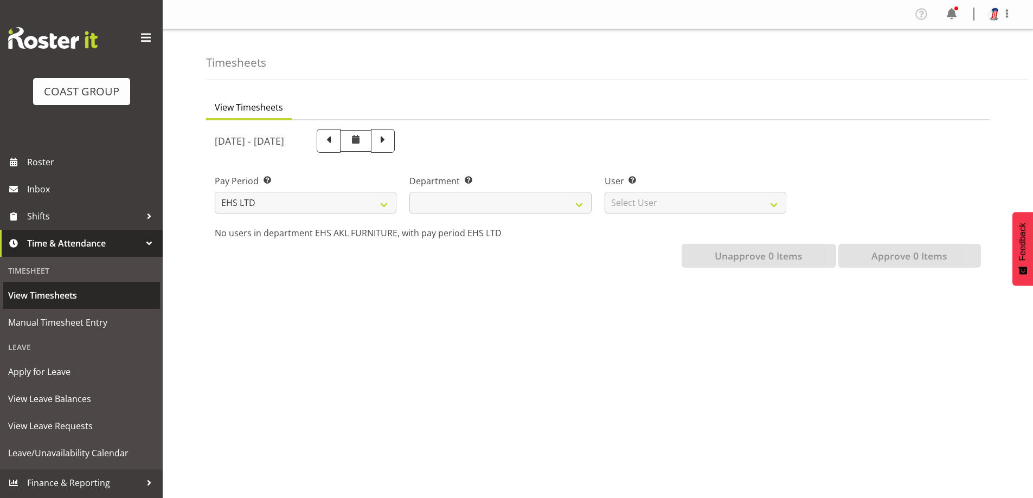
select select
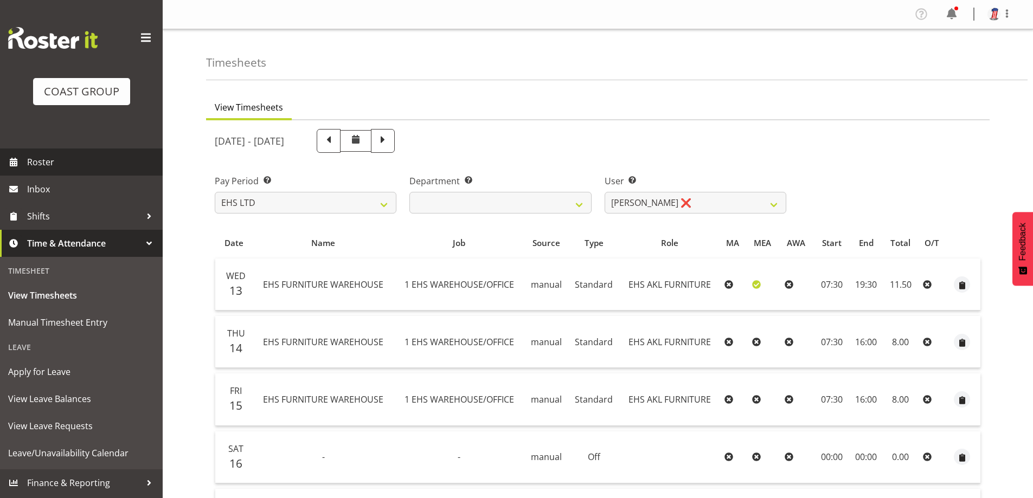
click at [65, 170] on span "Roster" at bounding box center [92, 162] width 130 height 16
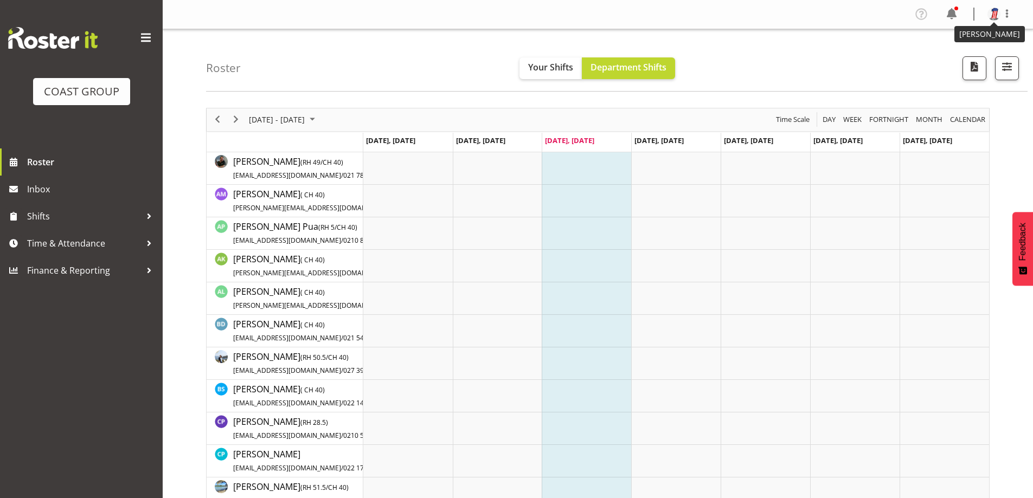
click at [993, 12] on img at bounding box center [993, 14] width 13 height 13
click at [979, 52] on link "Log Out" at bounding box center [961, 57] width 104 height 20
